Goal: Task Accomplishment & Management: Use online tool/utility

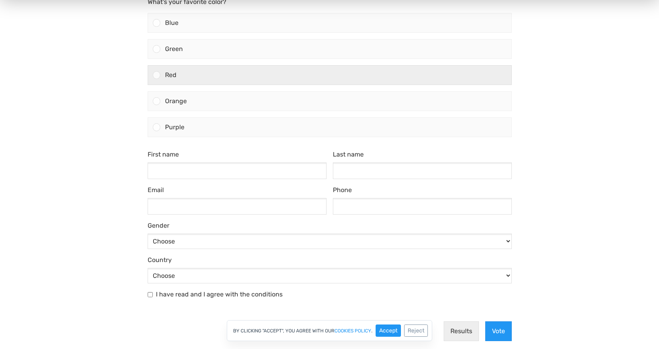
scroll to position [3, 0]
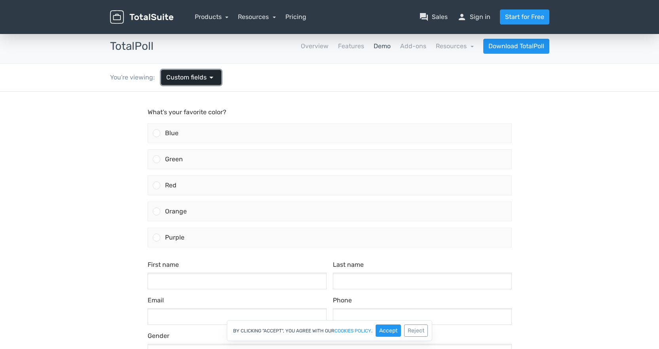
click at [191, 80] on span "Custom fields" at bounding box center [186, 77] width 40 height 9
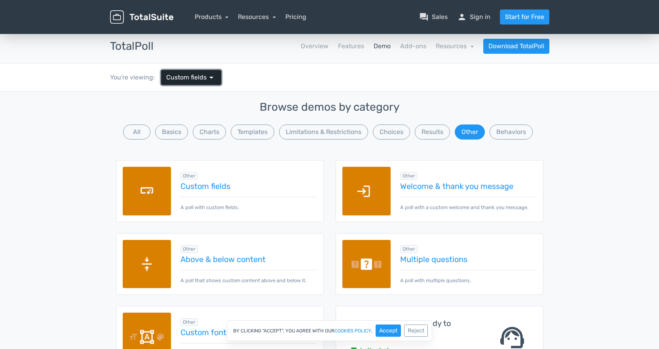
click at [194, 80] on span "Custom fields" at bounding box center [186, 77] width 40 height 9
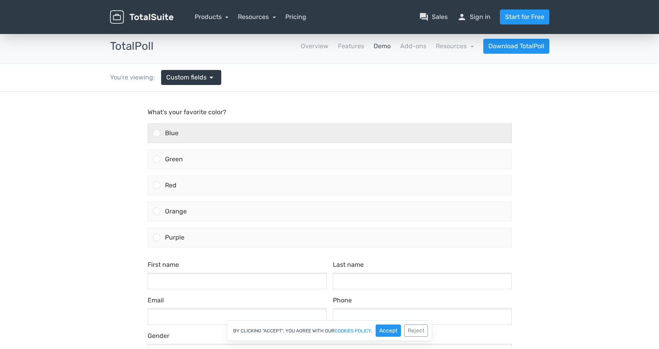
click at [210, 136] on div "Blue" at bounding box center [335, 133] width 351 height 19
click at [156, 133] on input "Blue" at bounding box center [156, 133] width 0 height 0
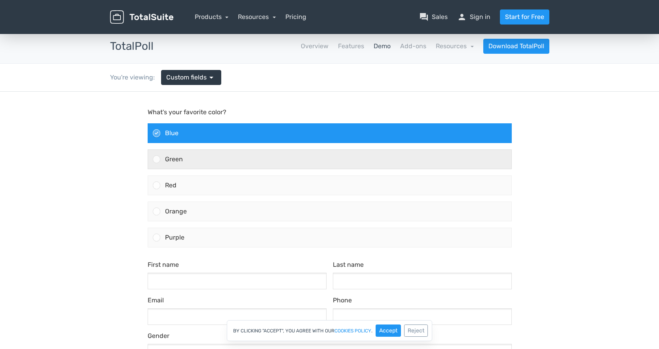
click at [219, 154] on div "Green" at bounding box center [335, 159] width 351 height 19
click at [156, 159] on input "Green" at bounding box center [156, 159] width 0 height 0
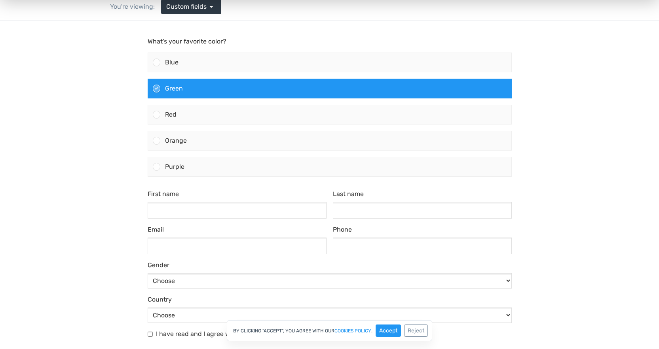
scroll to position [137, 0]
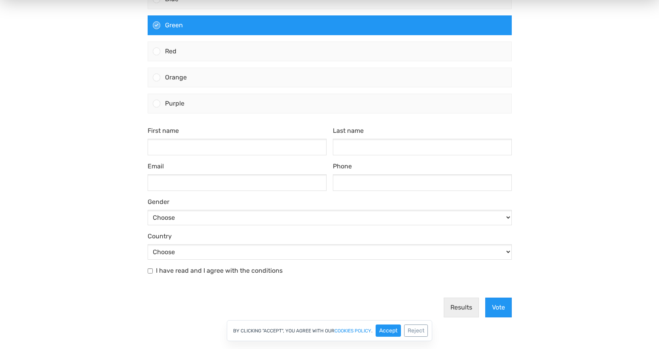
click at [269, 157] on div "First name Last name Email Phone Gender Choose [DEMOGRAPHIC_DATA] [DEMOGRAPHIC_…" at bounding box center [329, 205] width 370 height 159
click at [274, 154] on input "First name" at bounding box center [237, 147] width 179 height 17
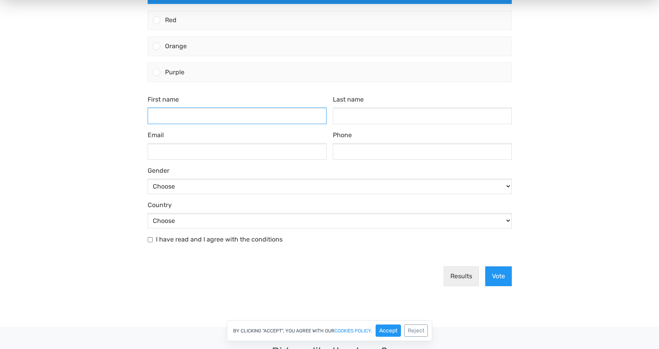
scroll to position [186, 0]
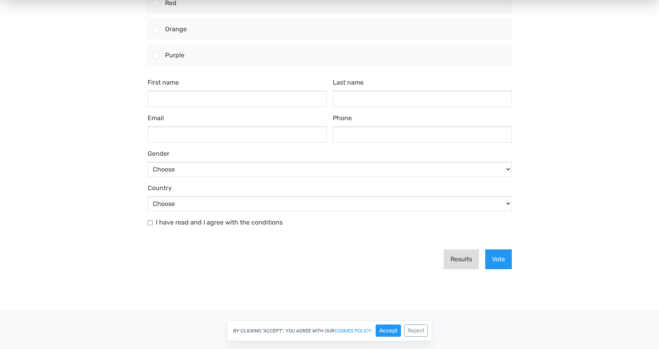
click at [469, 265] on button "Results" at bounding box center [461, 260] width 35 height 20
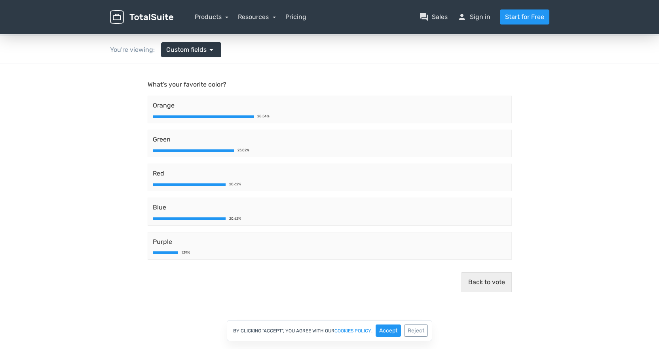
scroll to position [32, 0]
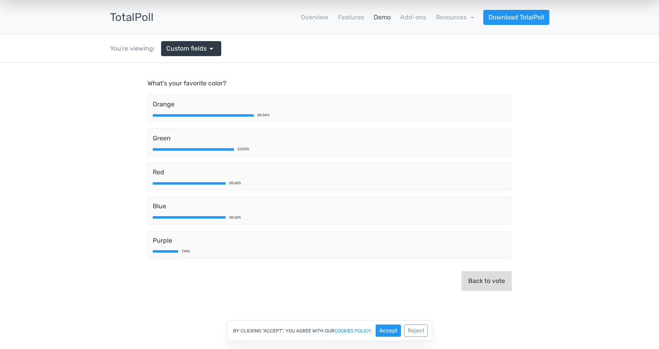
click at [503, 285] on button "Back to vote" at bounding box center [486, 281] width 50 height 20
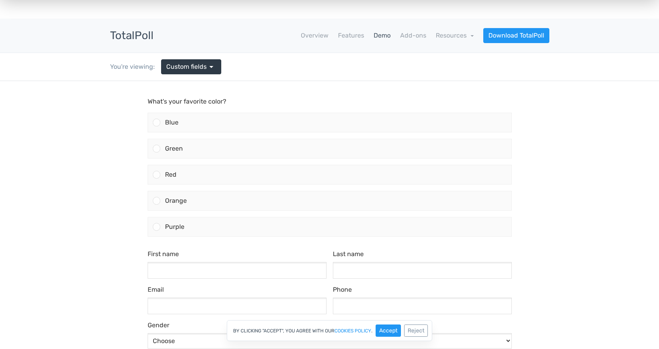
scroll to position [0, 0]
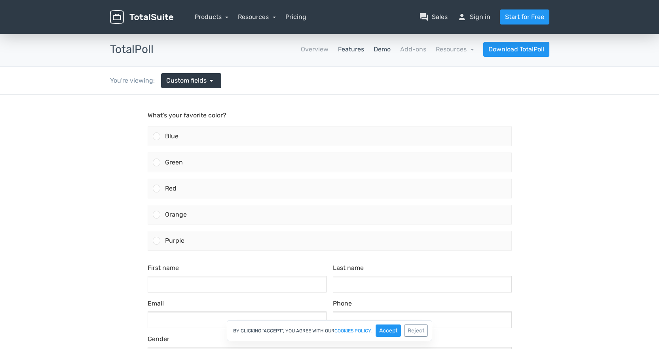
click at [346, 50] on link "Features" at bounding box center [351, 49] width 26 height 9
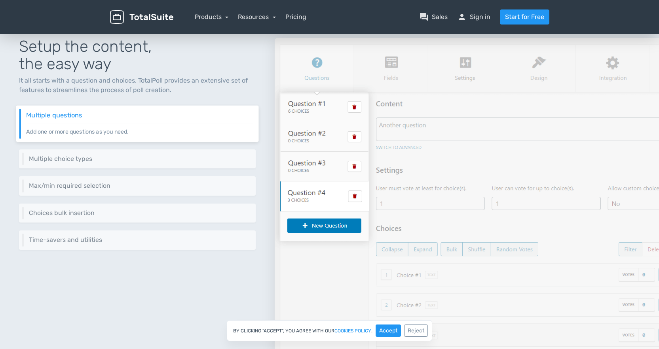
scroll to position [87, 0]
